Goal: Information Seeking & Learning: Learn about a topic

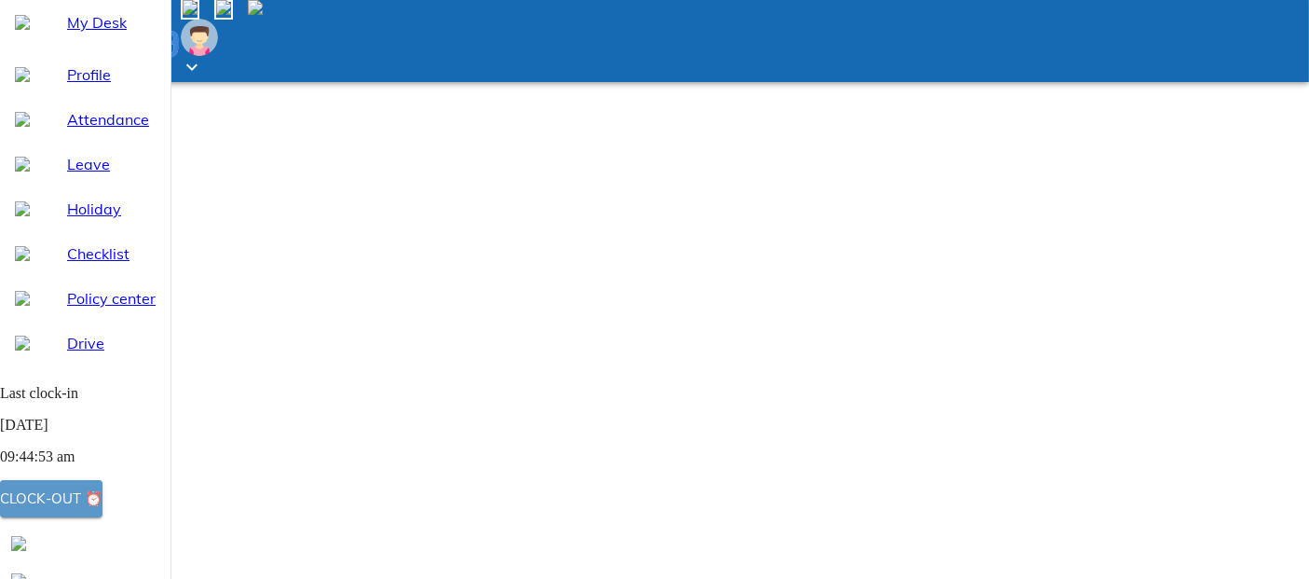
click at [102, 485] on button "Clock-out ⏰" at bounding box center [51, 498] width 102 height 37
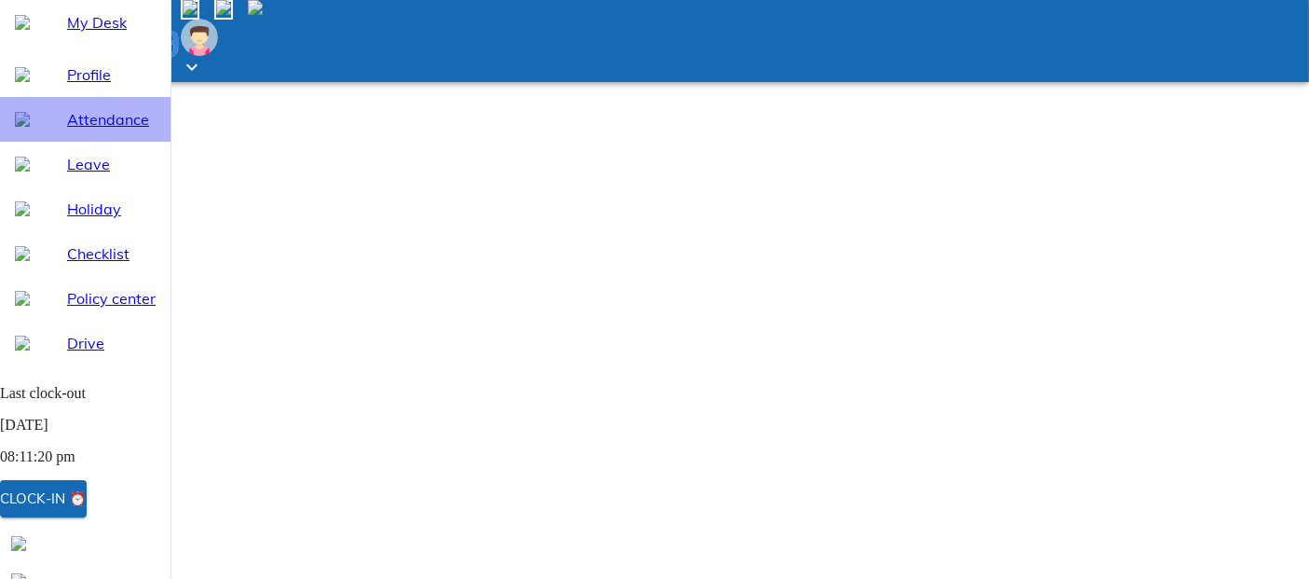
click at [116, 130] on span "Attendance" at bounding box center [111, 119] width 89 height 22
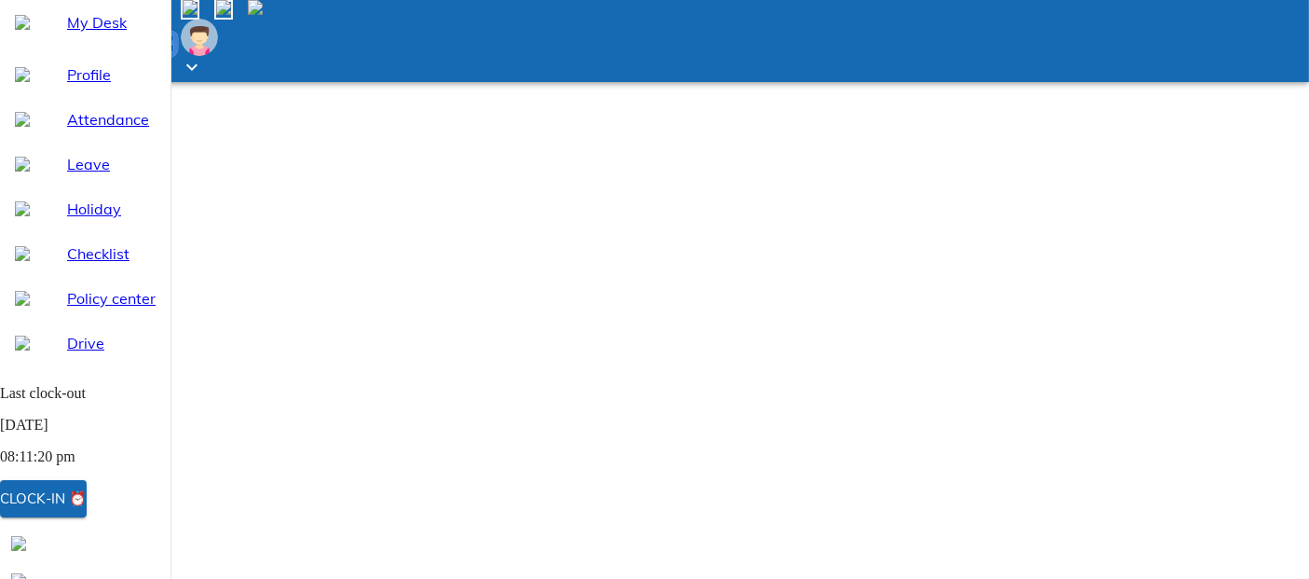
select select "9"
click at [263, 18] on span at bounding box center [255, 10] width 15 height 16
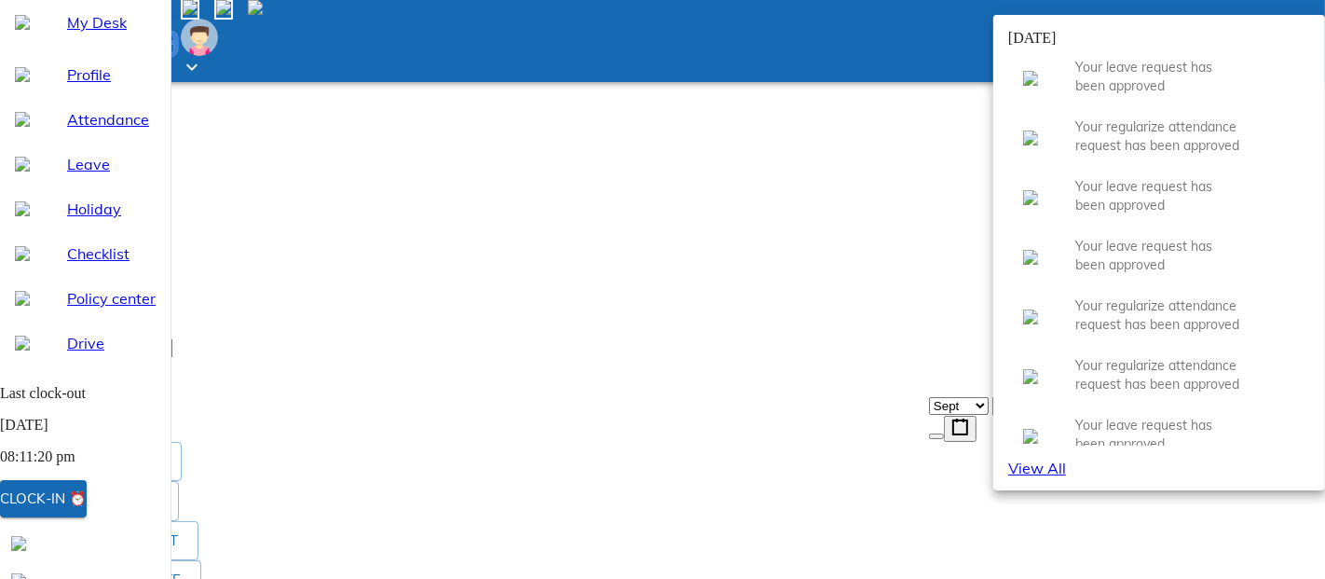
click at [172, 338] on input "search" at bounding box center [89, 348] width 165 height 20
click at [1039, 30] on div at bounding box center [662, 289] width 1325 height 579
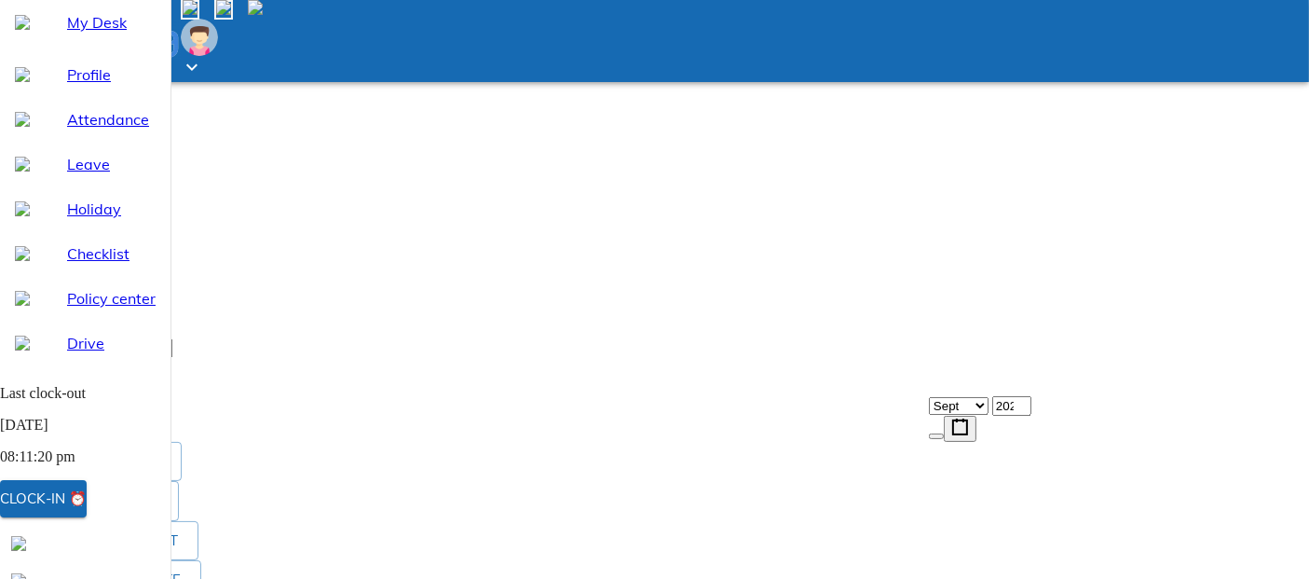
click at [67, 175] on span "Leave" at bounding box center [111, 164] width 89 height 22
select select "9"
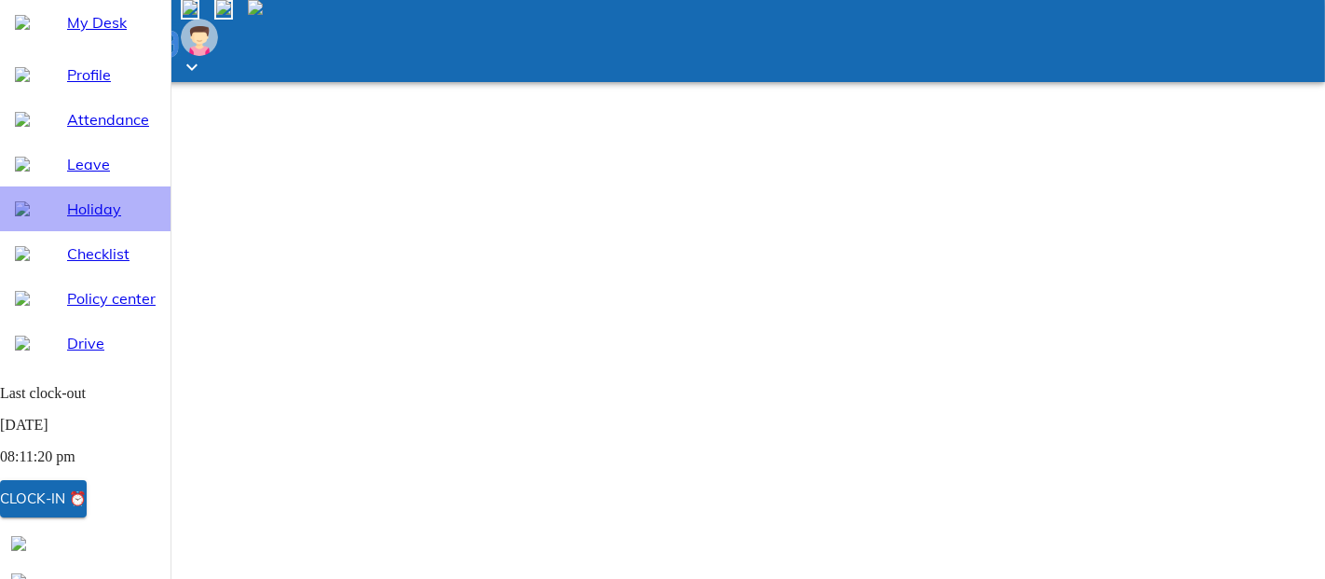
click at [72, 220] on span "Holiday" at bounding box center [111, 209] width 89 height 22
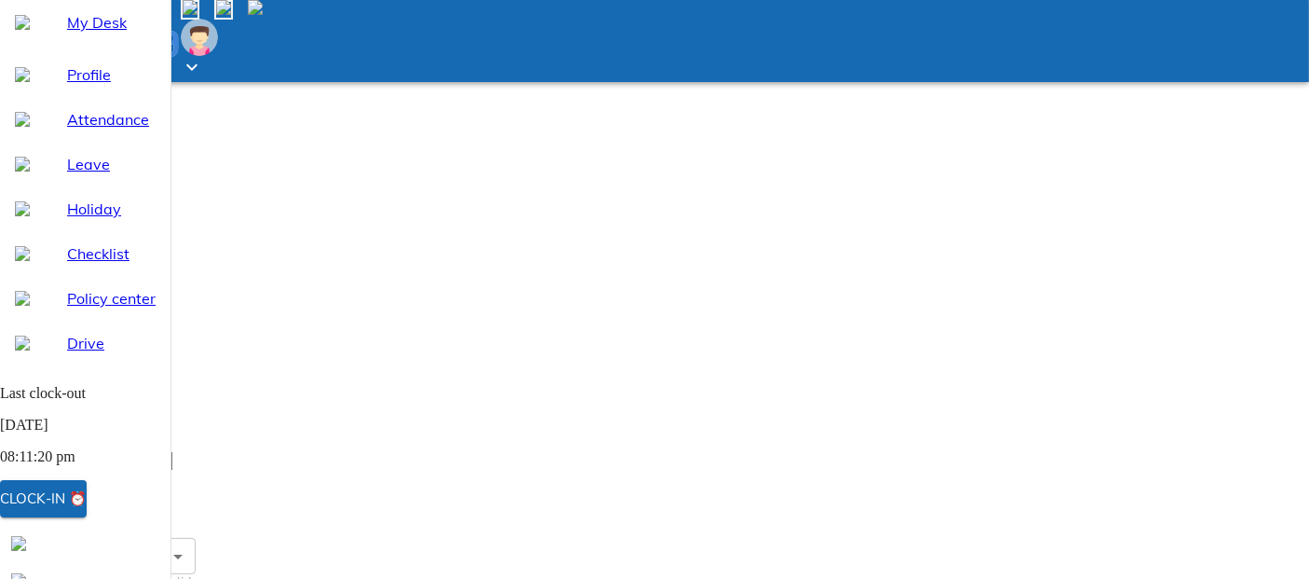
scroll to position [136, 0]
